Goal: Transaction & Acquisition: Purchase product/service

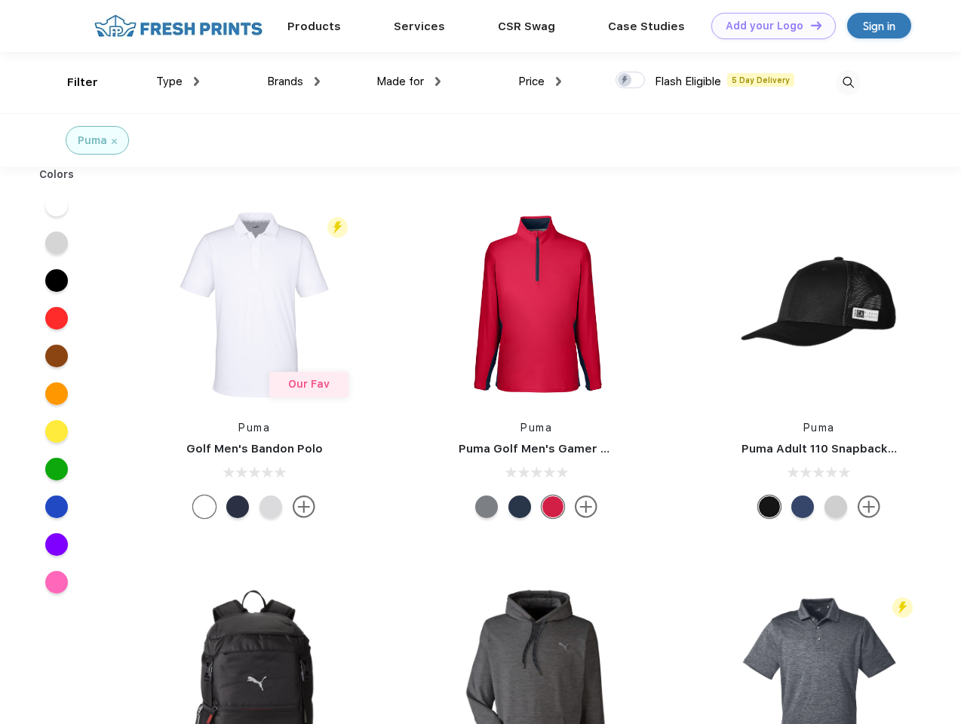
click at [768, 26] on link "Add your Logo Design Tool" at bounding box center [774, 26] width 125 height 26
click at [0, 0] on div "Design Tool" at bounding box center [0, 0] width 0 height 0
click at [810, 25] on link "Add your Logo Design Tool" at bounding box center [774, 26] width 125 height 26
click at [72, 82] on div "Filter" at bounding box center [82, 82] width 31 height 17
click at [178, 81] on span "Type" at bounding box center [169, 82] width 26 height 14
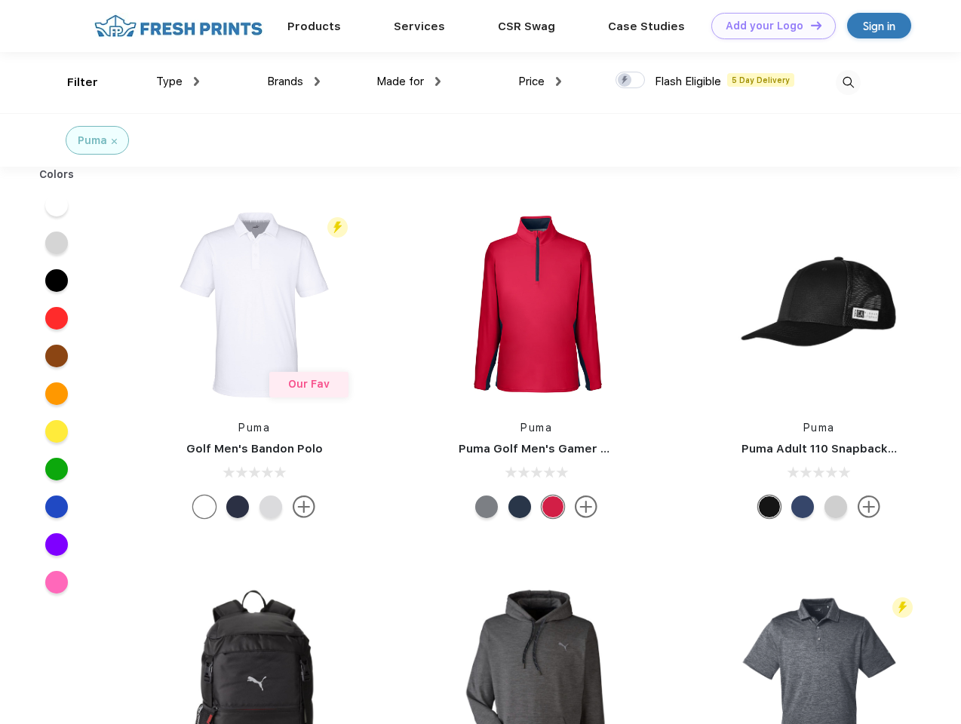
click at [294, 81] on span "Brands" at bounding box center [285, 82] width 36 height 14
click at [409, 81] on span "Made for" at bounding box center [401, 82] width 48 height 14
click at [540, 81] on span "Price" at bounding box center [531, 82] width 26 height 14
click at [631, 81] on div at bounding box center [630, 80] width 29 height 17
click at [626, 81] on input "checkbox" at bounding box center [621, 76] width 10 height 10
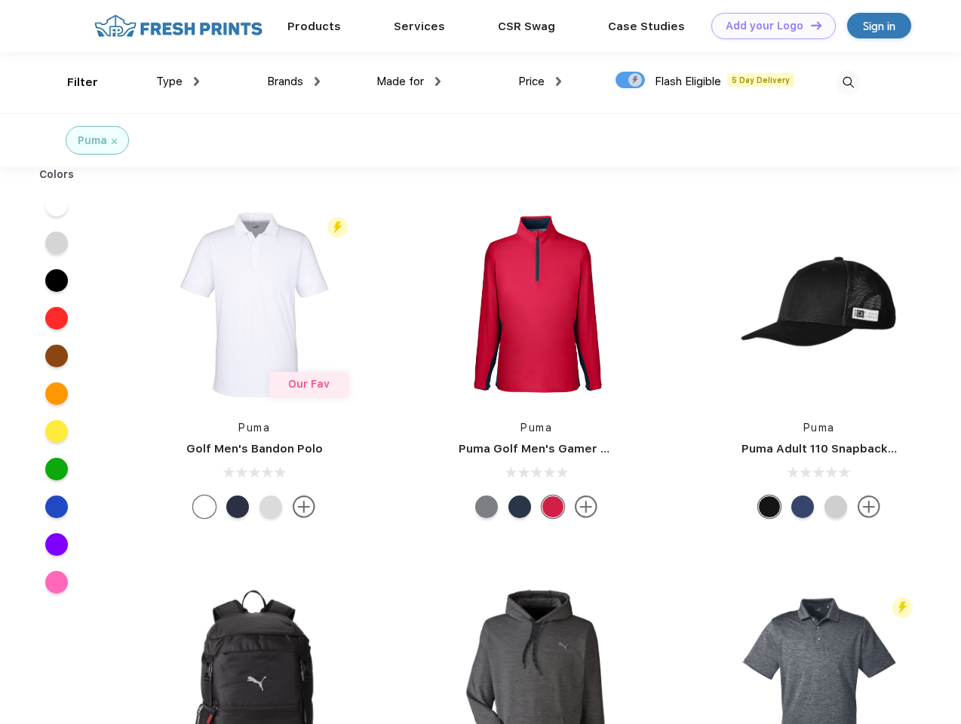
click at [848, 82] on img at bounding box center [848, 82] width 25 height 25
